Goal: Navigation & Orientation: Find specific page/section

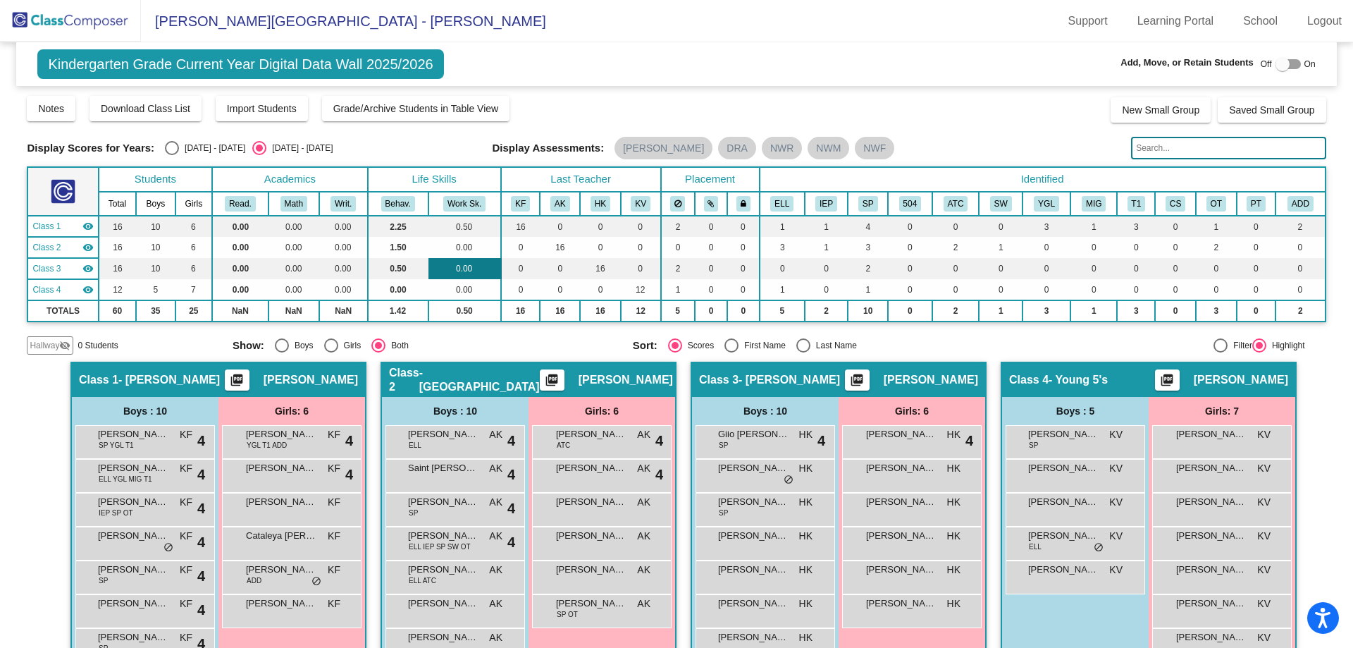
scroll to position [138, 0]
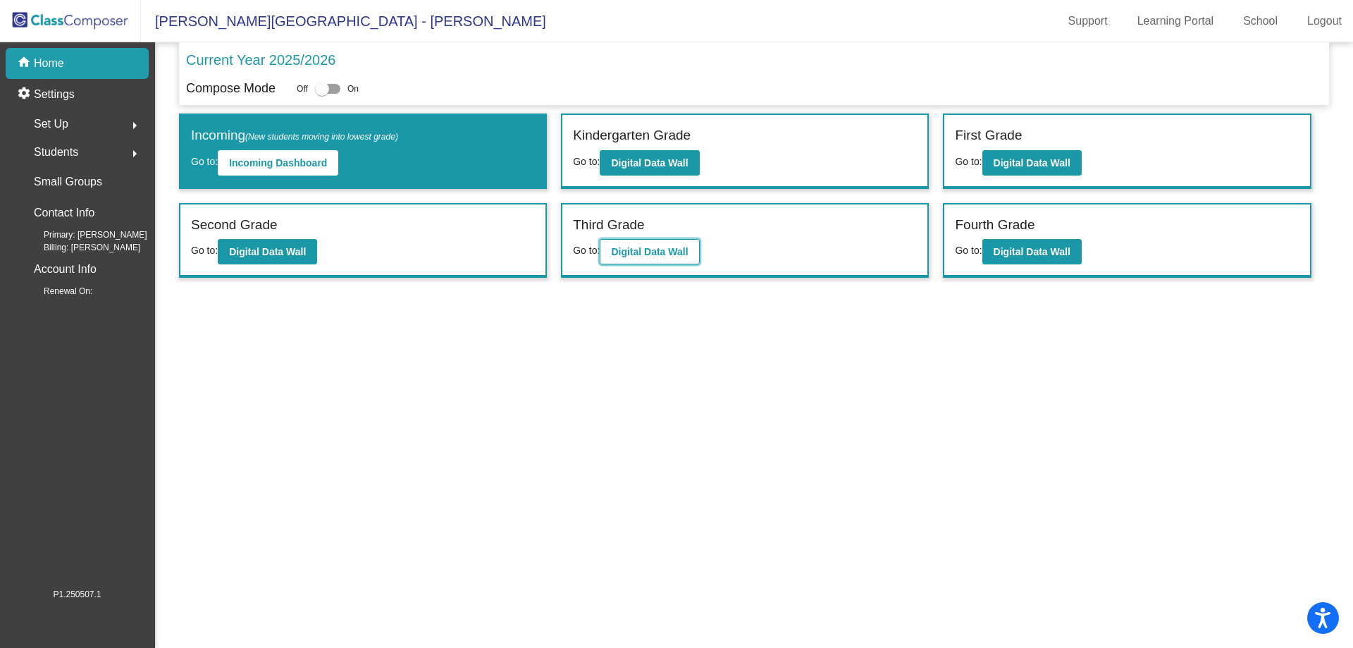
click at [648, 252] on b "Digital Data Wall" at bounding box center [649, 251] width 77 height 11
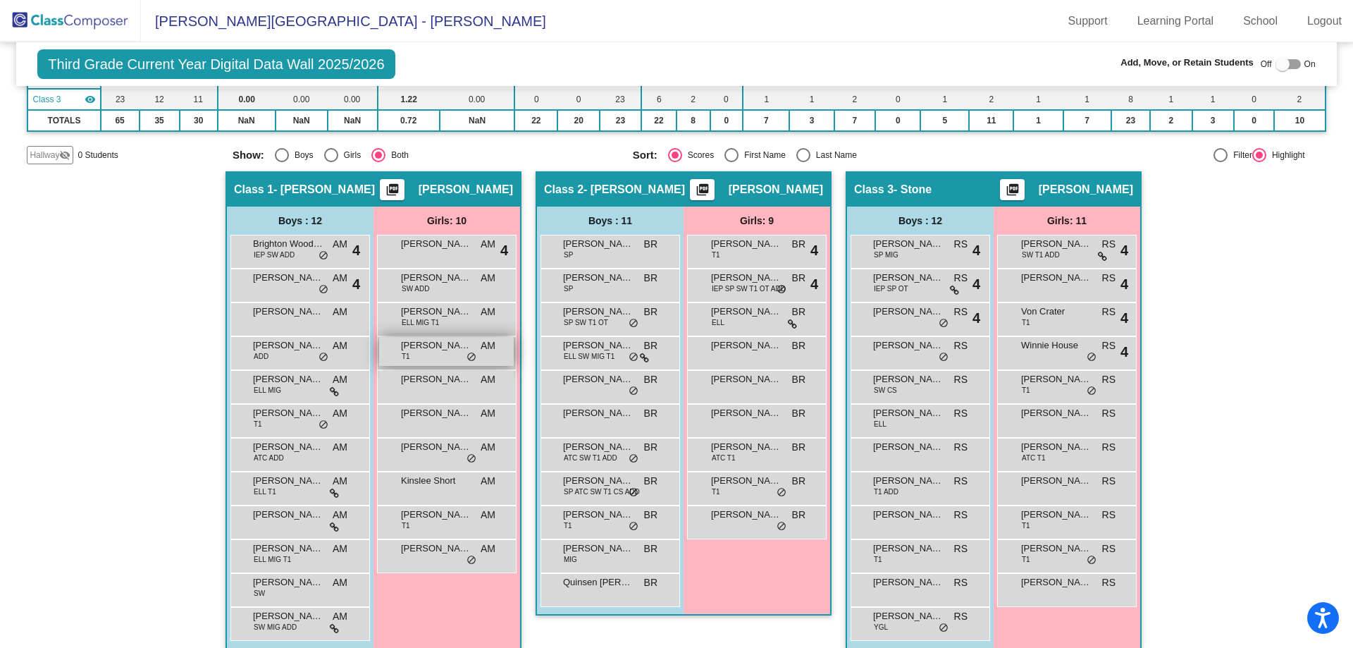
scroll to position [185, 0]
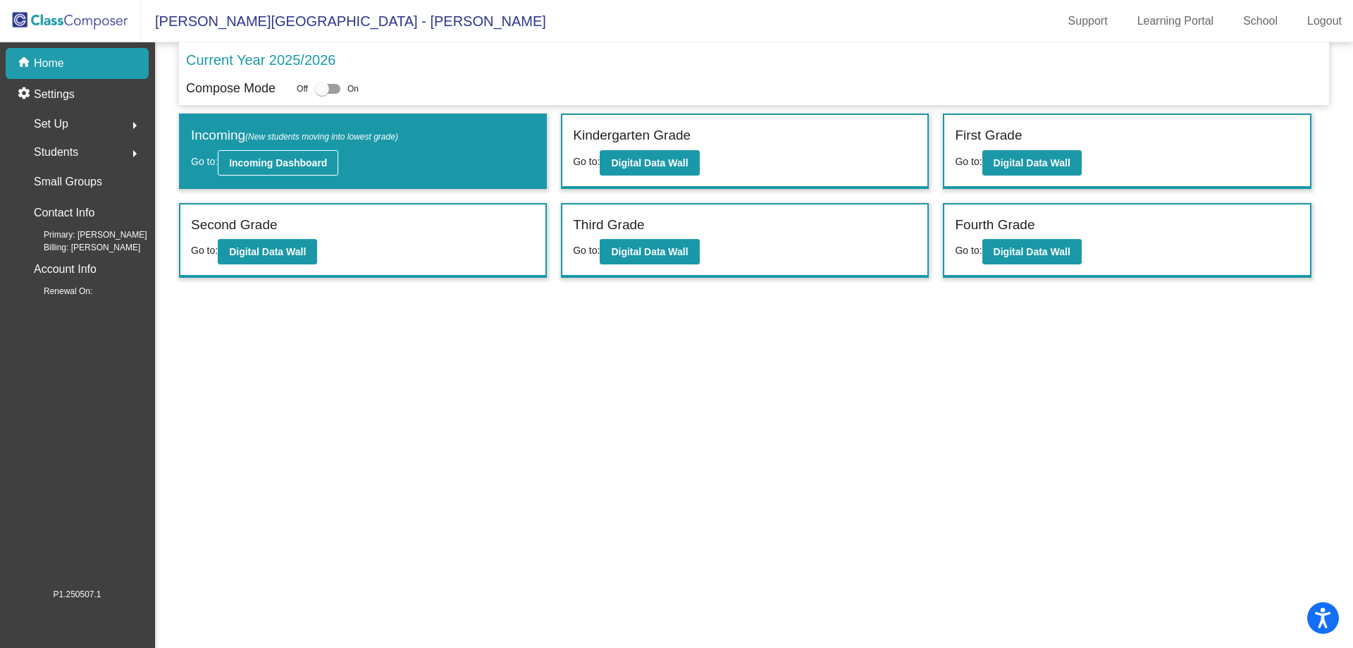
click at [264, 157] on b "Incoming Dashboard" at bounding box center [278, 162] width 98 height 11
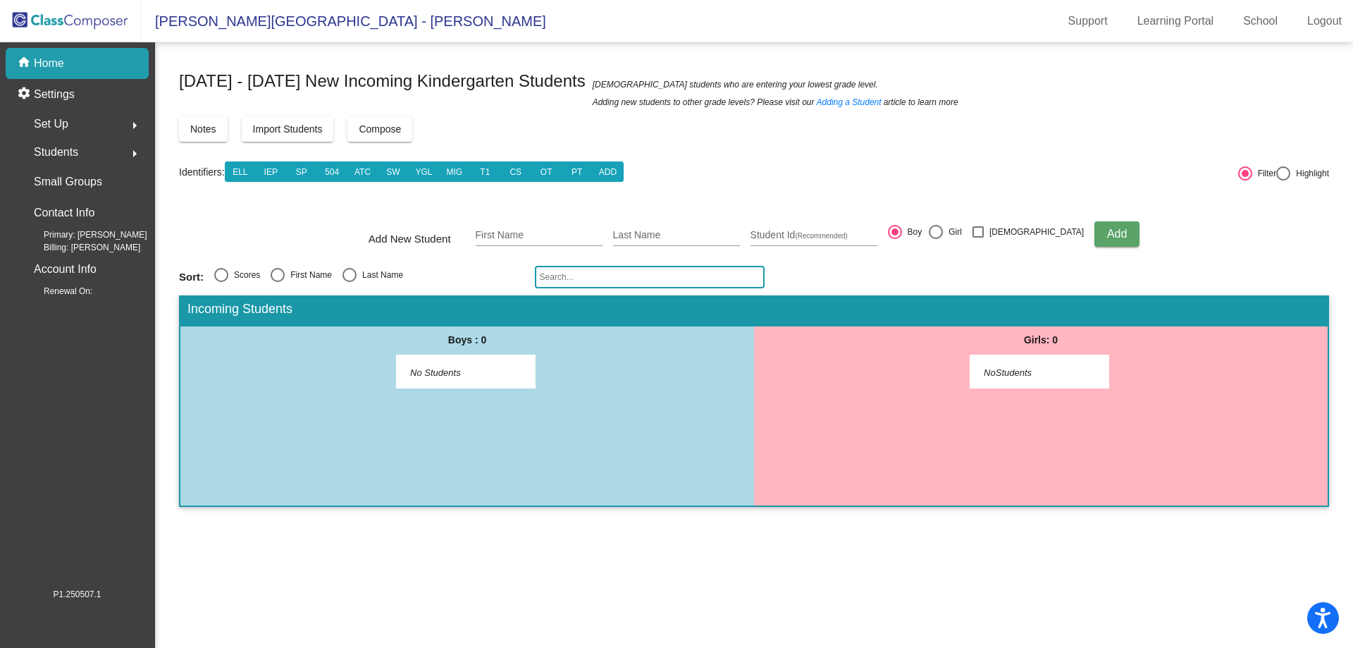
click at [78, 25] on img at bounding box center [70, 21] width 141 height 42
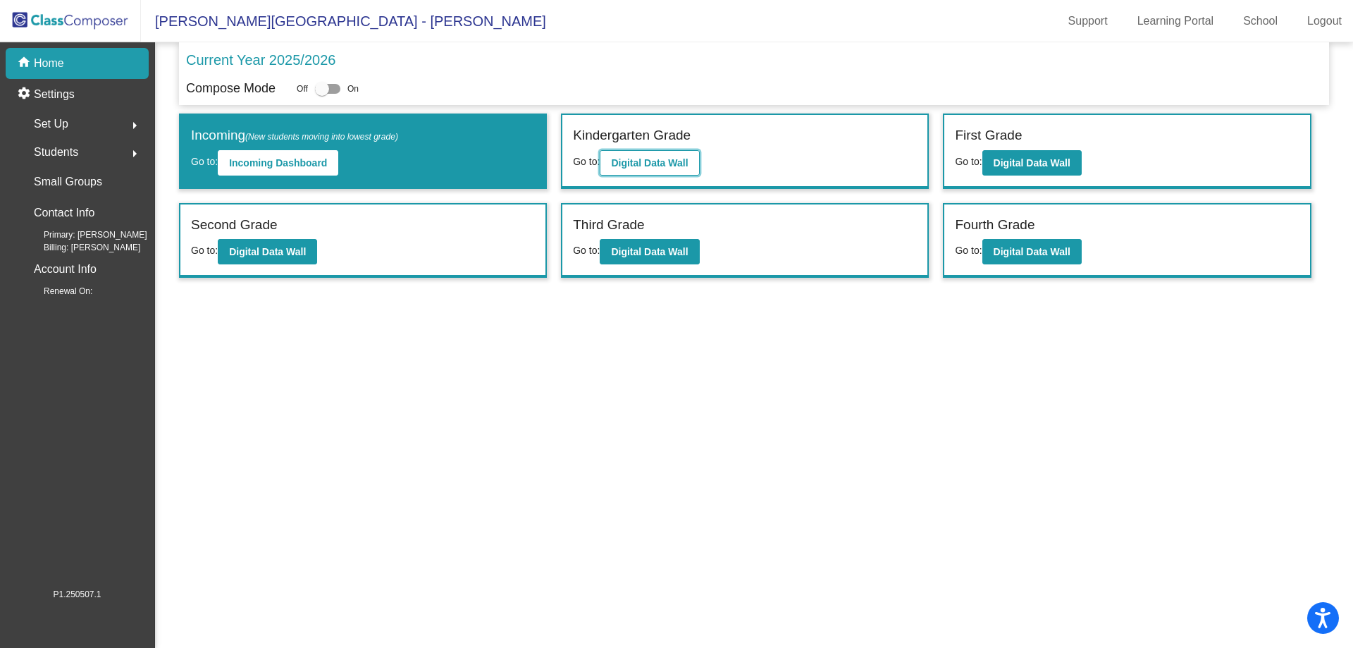
click at [665, 164] on b "Digital Data Wall" at bounding box center [649, 162] width 77 height 11
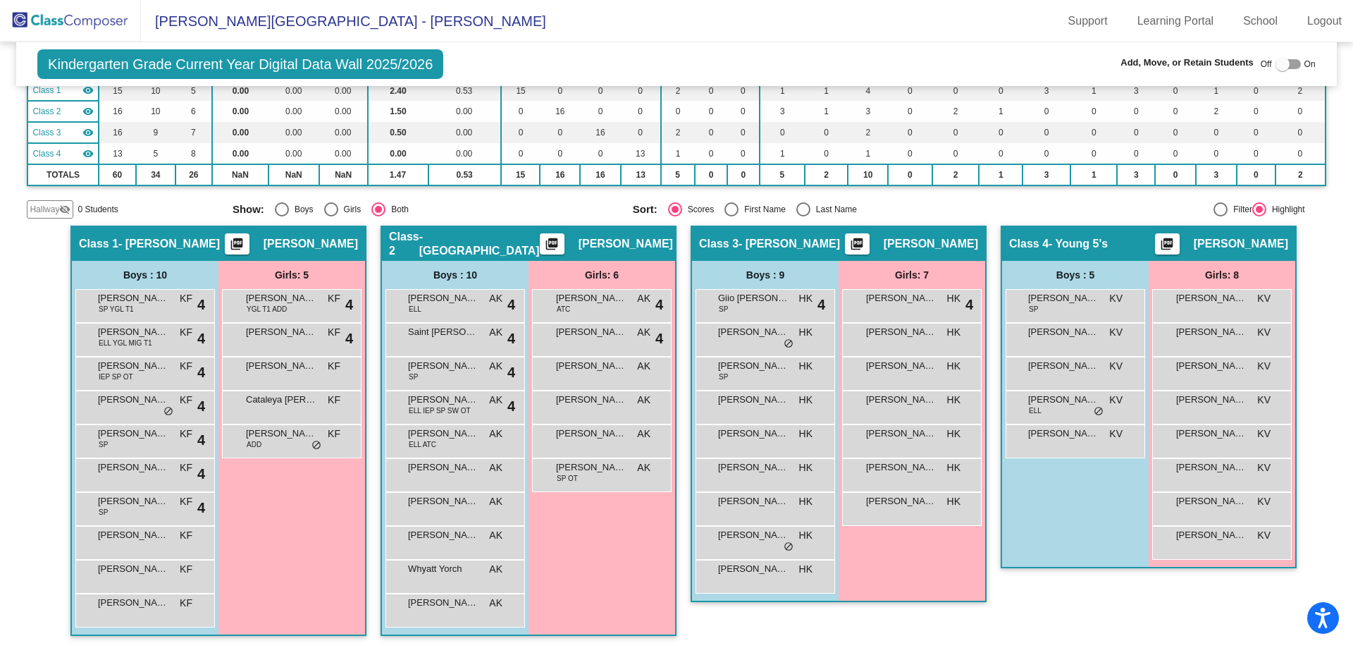
scroll to position [138, 0]
